Goal: Task Accomplishment & Management: Complete application form

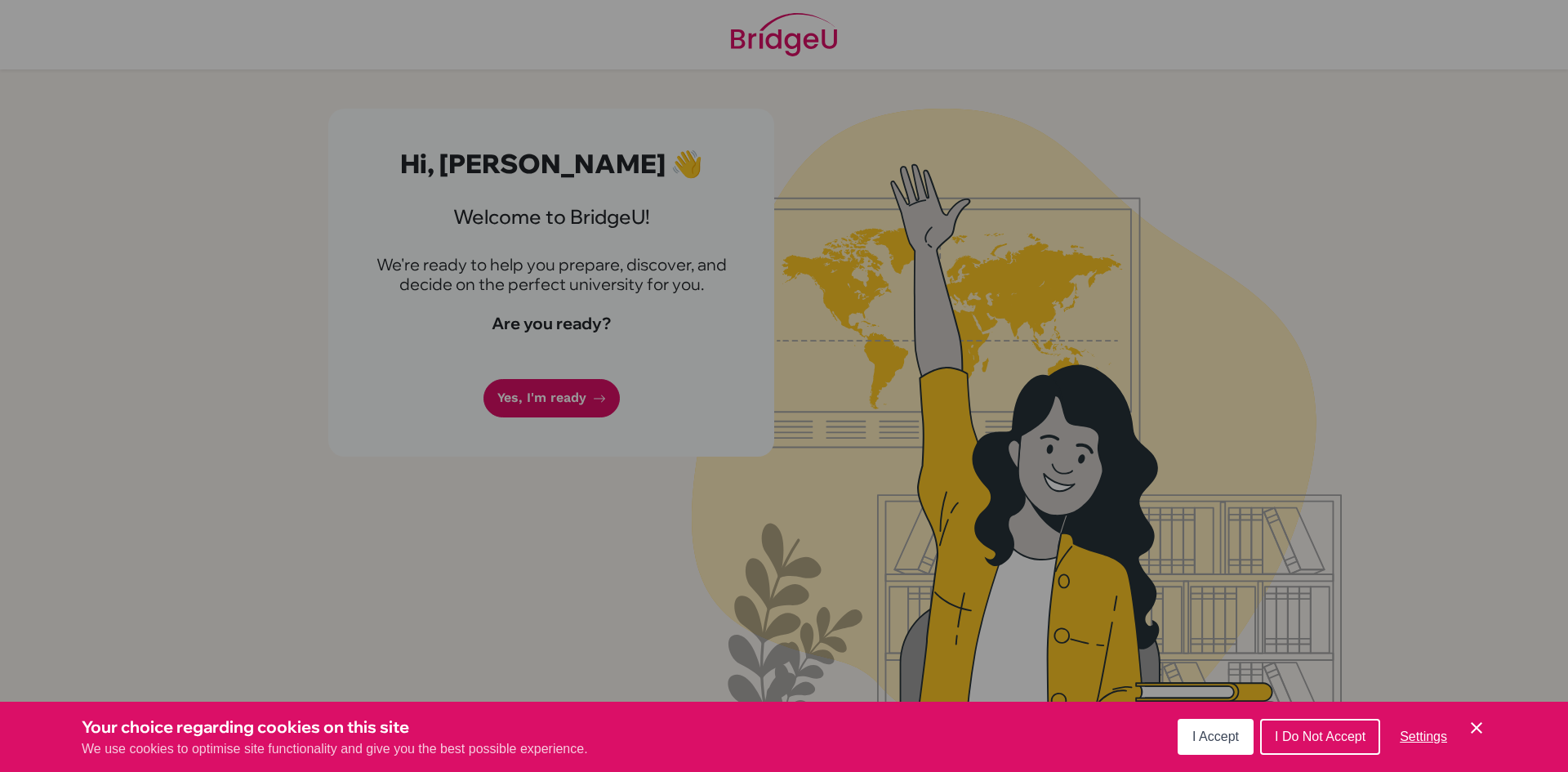
click at [1196, 722] on button "I Accept" at bounding box center [1216, 737] width 76 height 36
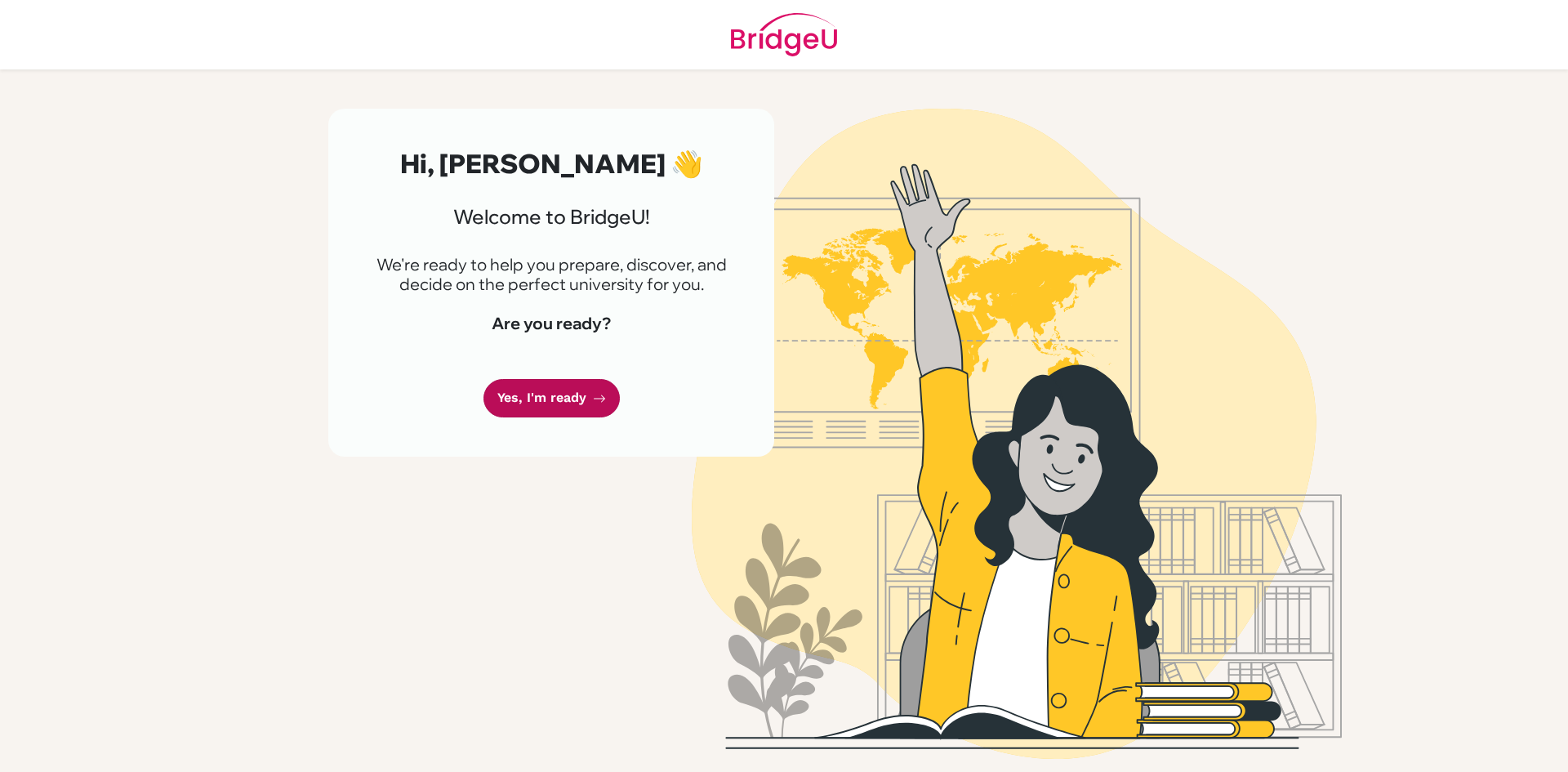
click at [509, 391] on link "Yes, I'm ready" at bounding box center [552, 398] width 137 height 39
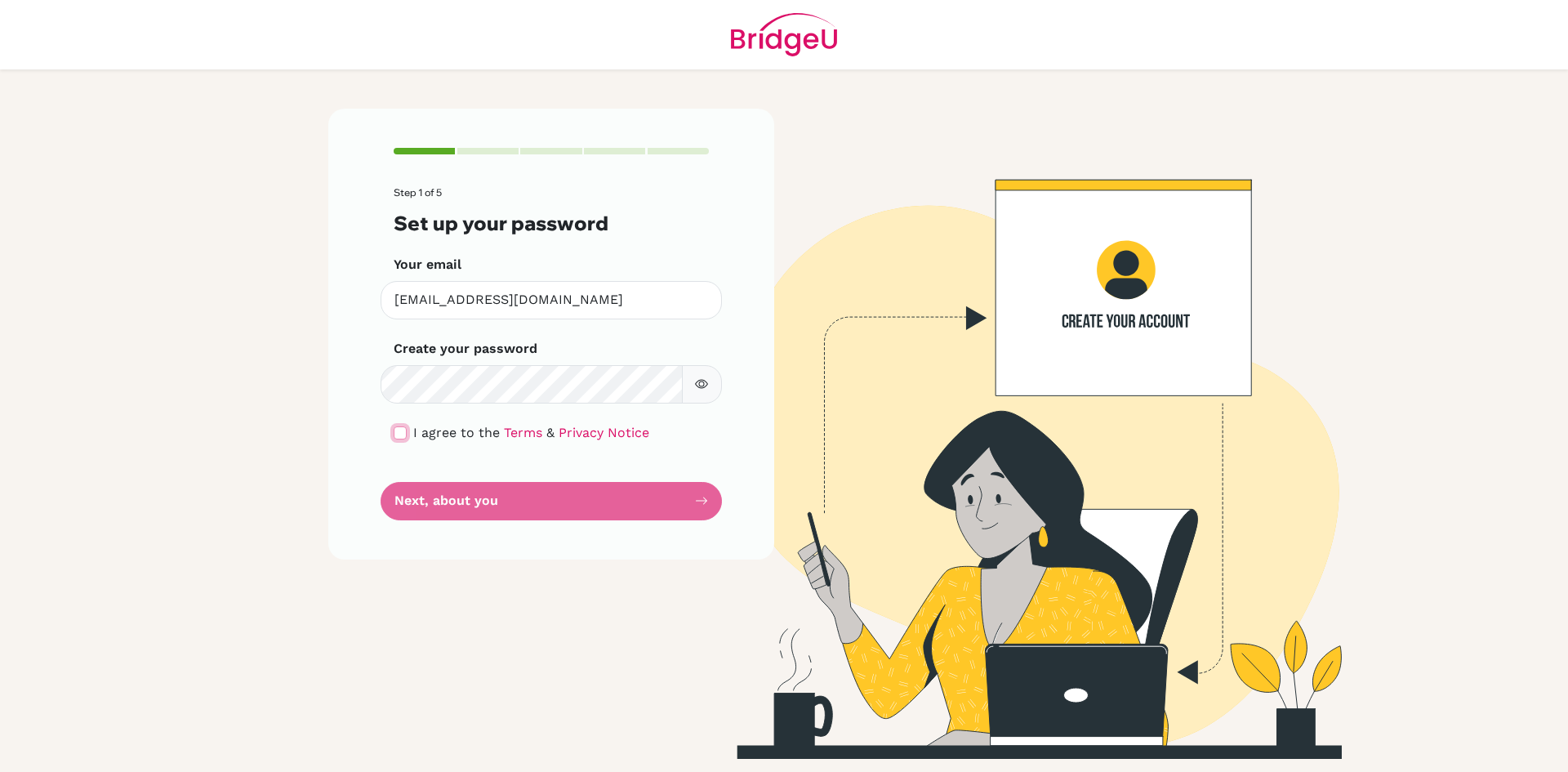
click at [402, 437] on input "checkbox" at bounding box center [400, 433] width 13 height 13
checkbox input "true"
click at [459, 515] on button "Next, about you" at bounding box center [551, 501] width 341 height 39
